Goal: Find specific page/section: Find specific page/section

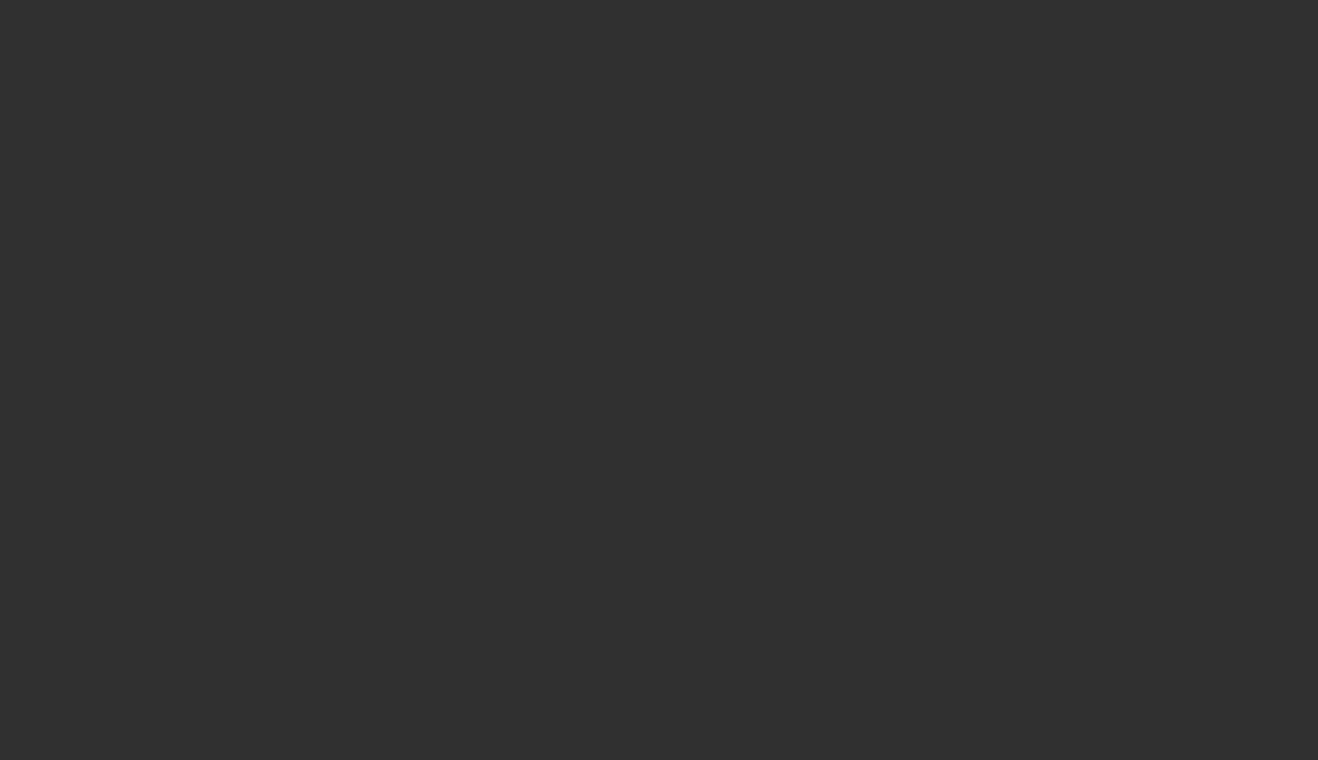
select select "10"
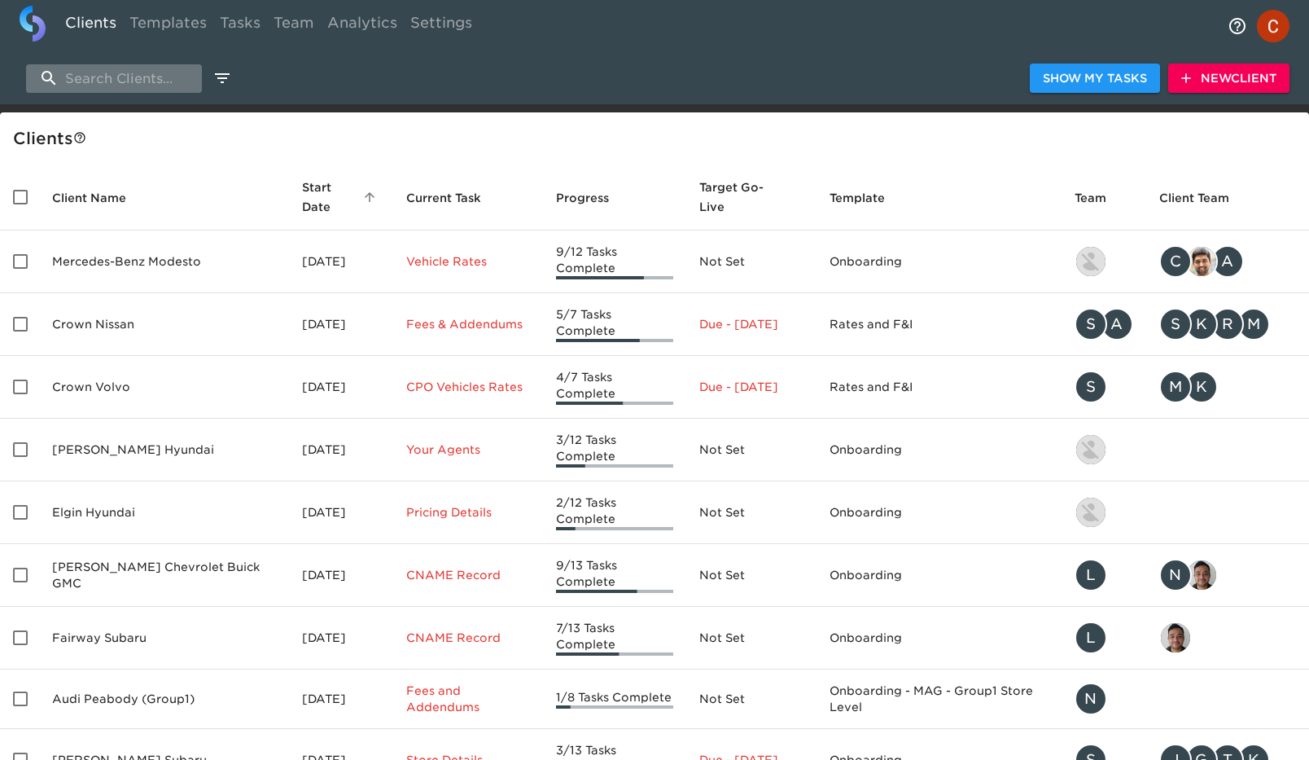
click at [94, 83] on input "search" at bounding box center [114, 78] width 176 height 28
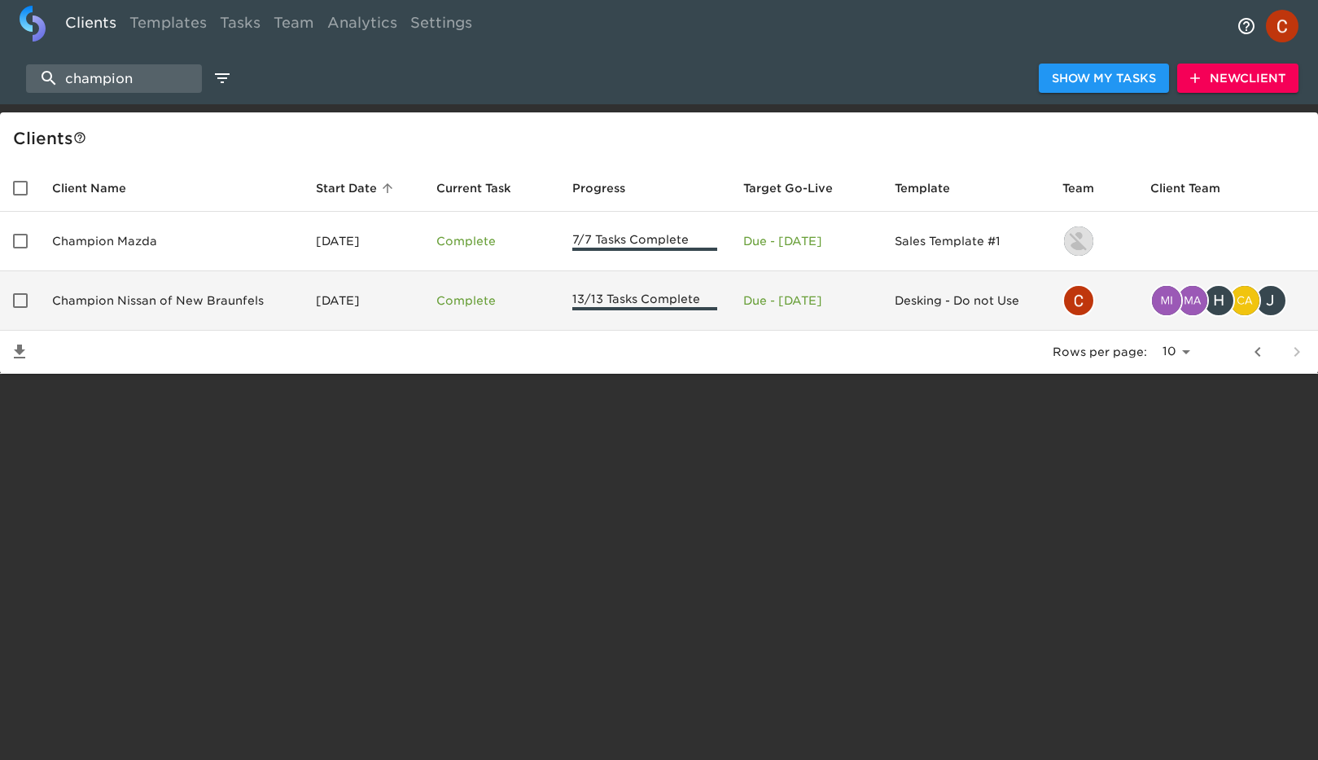
type input "champion"
click at [107, 292] on td "Champion Nissan of New Braunfels" at bounding box center [171, 300] width 264 height 59
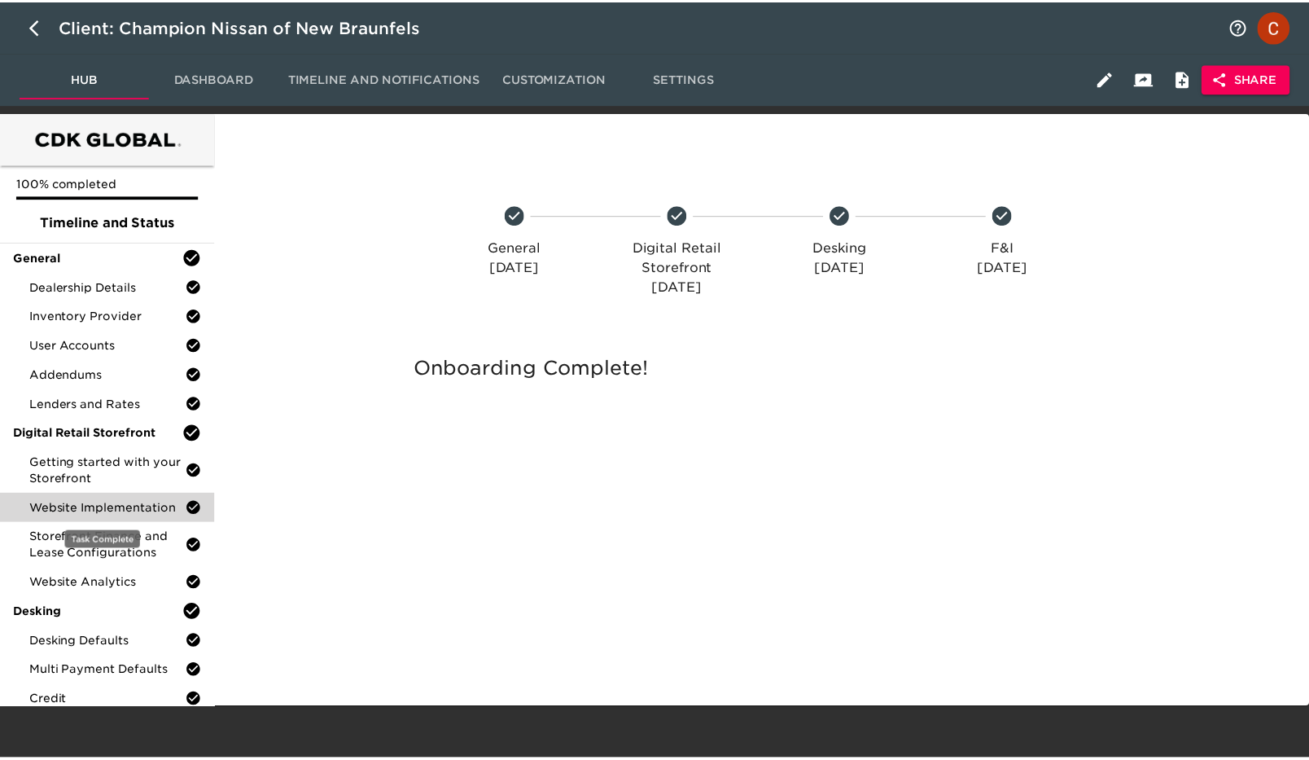
scroll to position [72, 0]
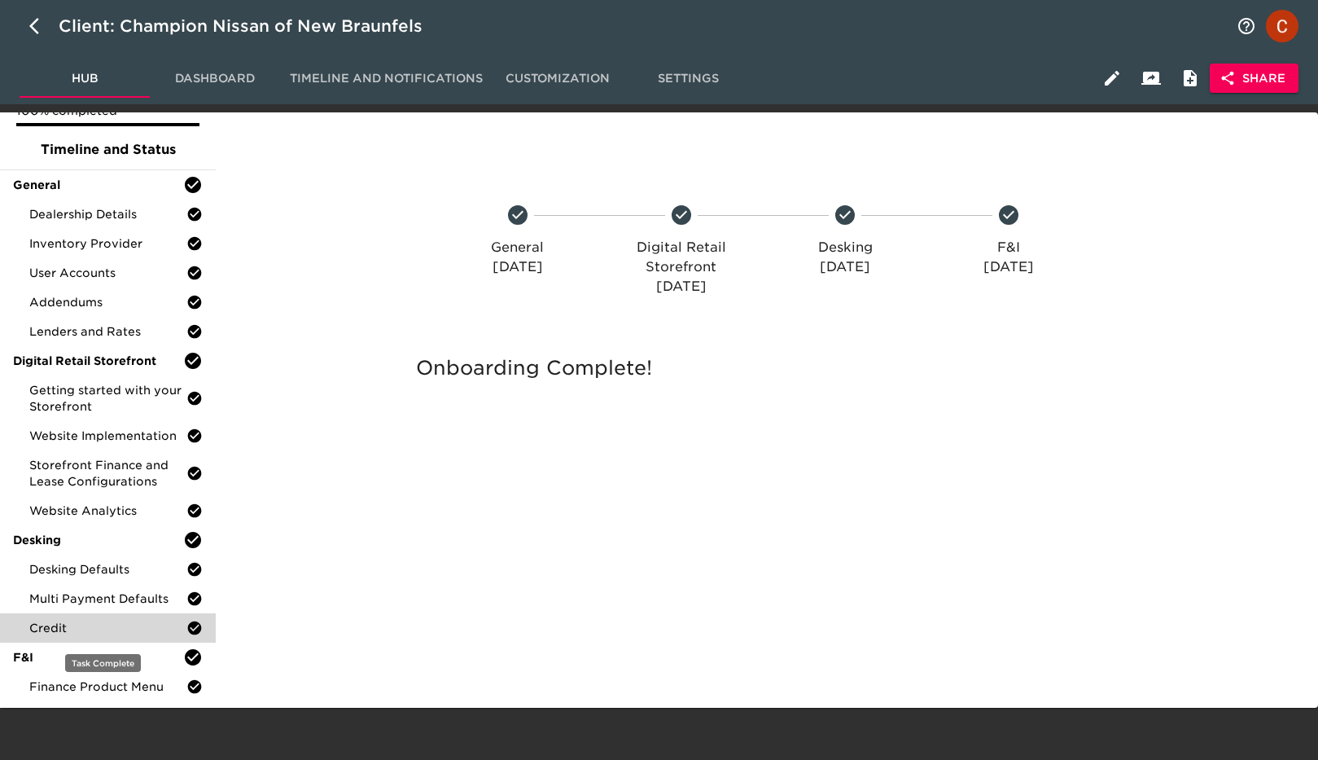
click at [70, 638] on div "Credit" at bounding box center [108, 627] width 216 height 29
